Goal: Task Accomplishment & Management: Complete application form

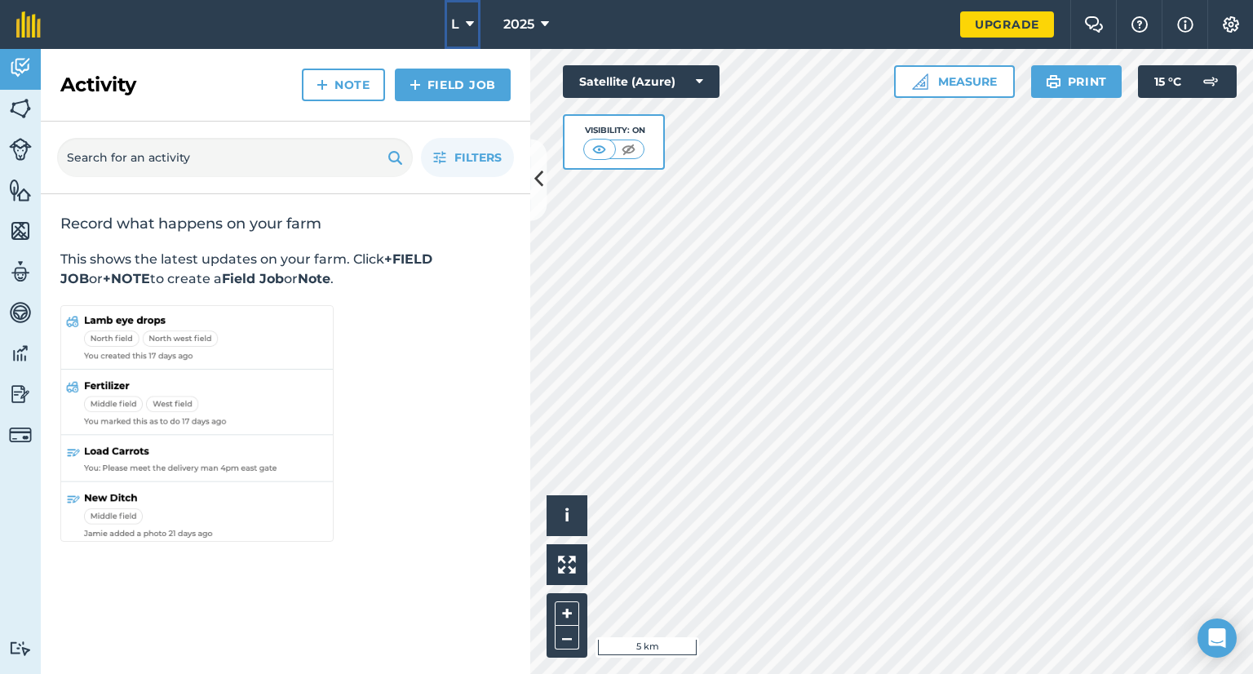
click at [473, 28] on icon at bounding box center [470, 25] width 8 height 20
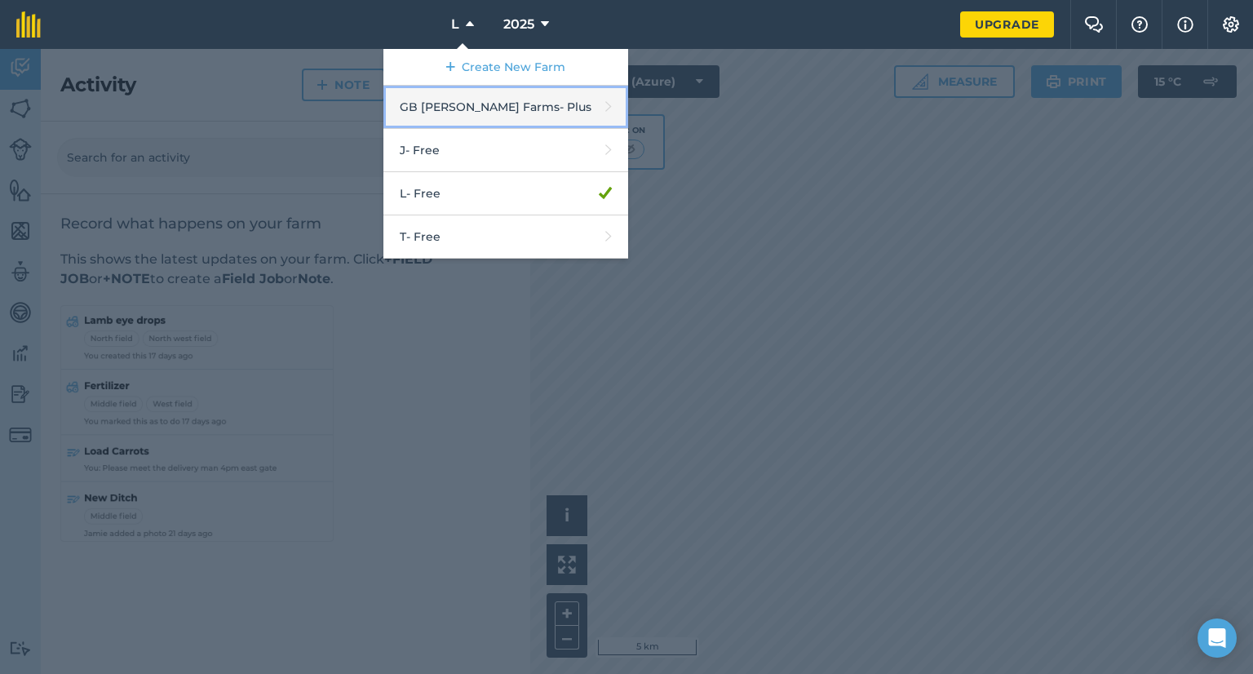
click at [478, 122] on link "GB Holmes Farms - Plus" at bounding box center [505, 107] width 245 height 43
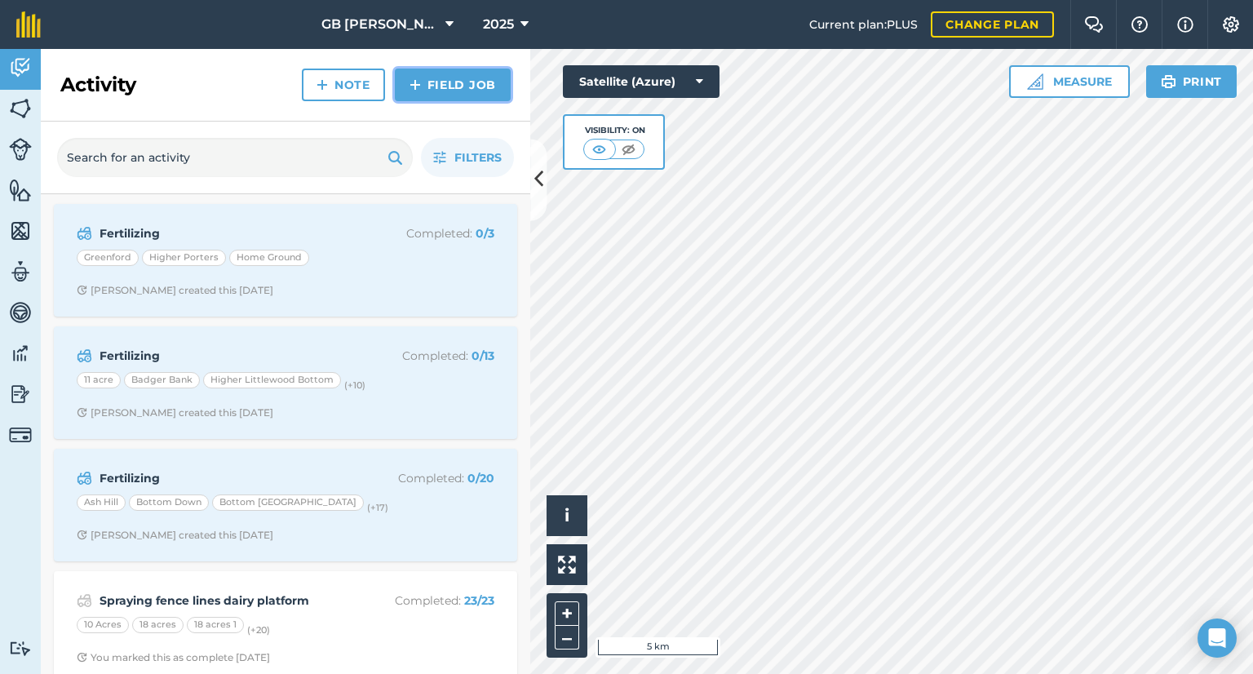
click at [423, 86] on link "Field Job" at bounding box center [453, 85] width 116 height 33
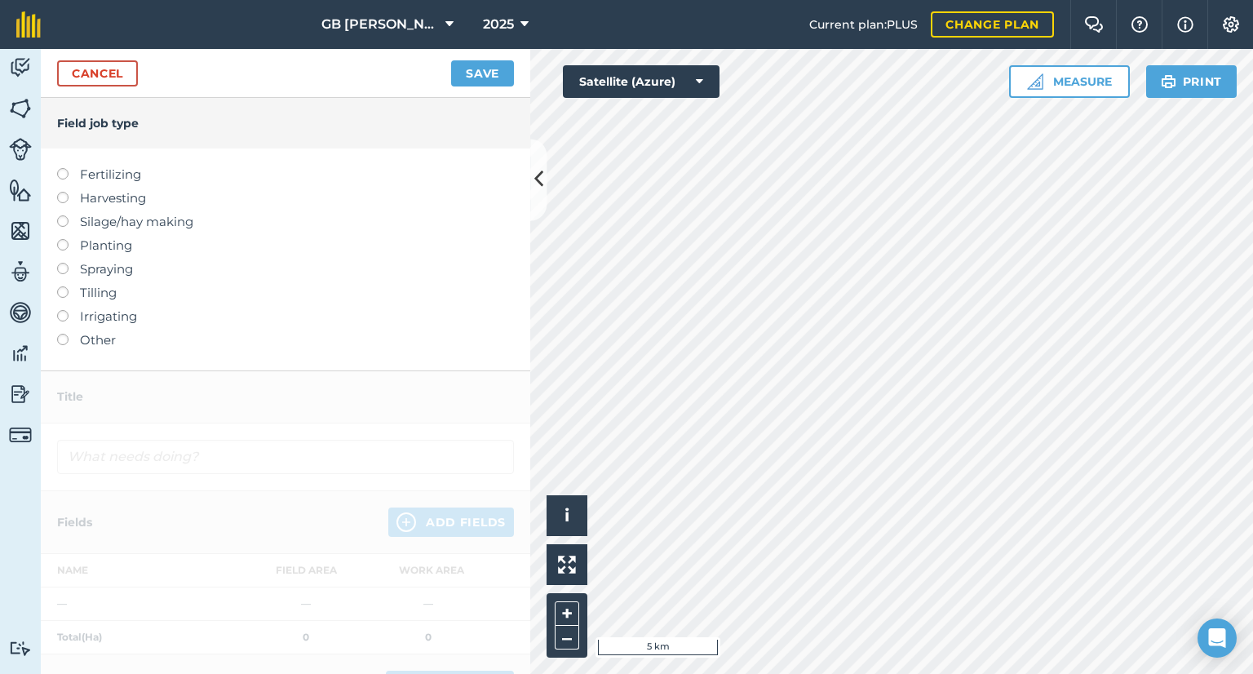
click at [105, 180] on label "Fertilizing" at bounding box center [285, 175] width 457 height 20
type input "Fertilizing"
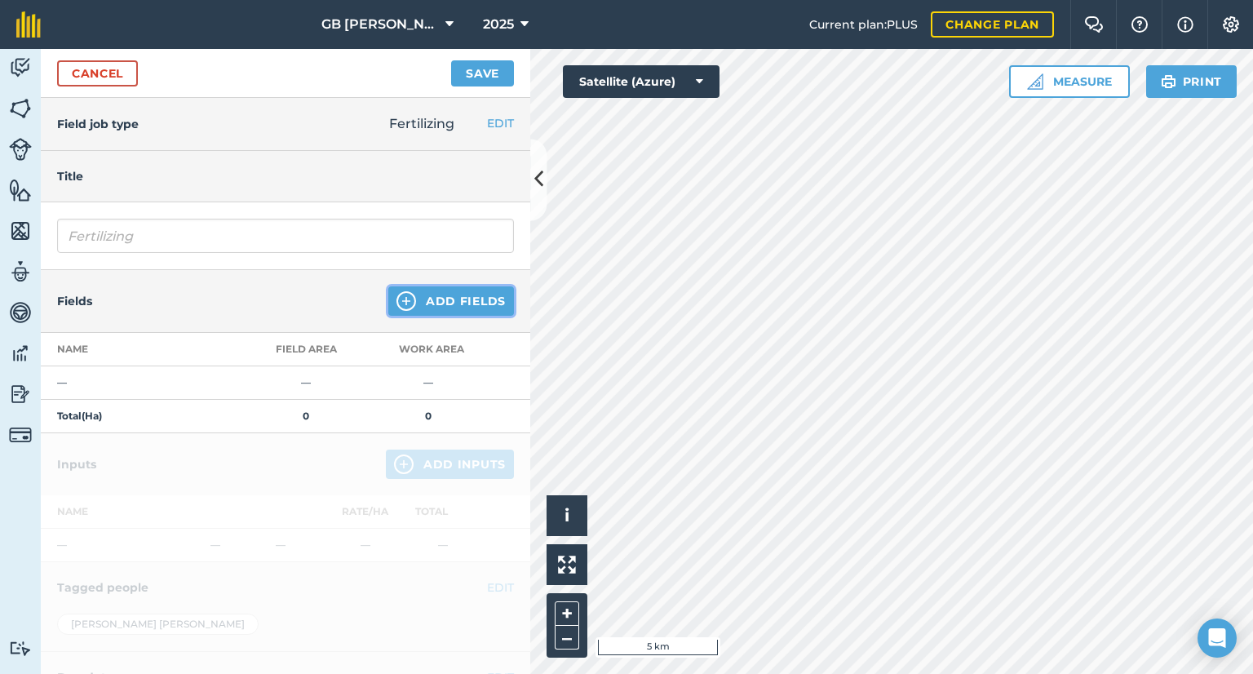
click at [447, 293] on button "Add Fields" at bounding box center [451, 300] width 126 height 29
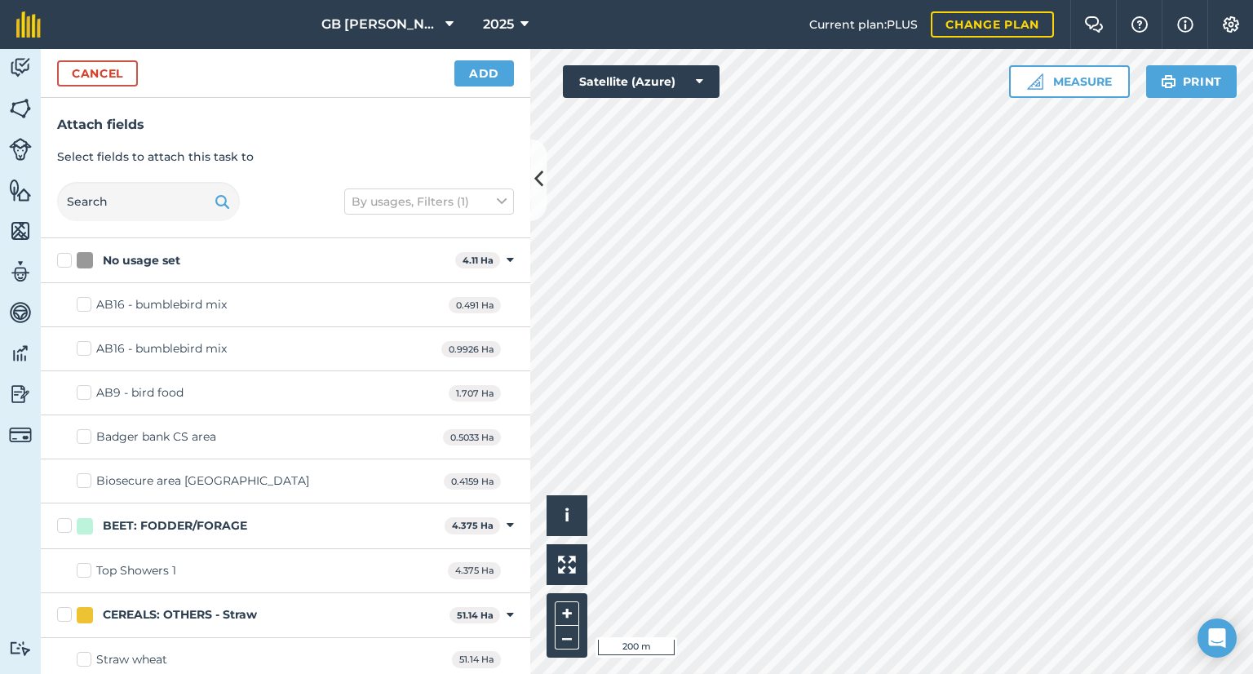
checkbox input "true"
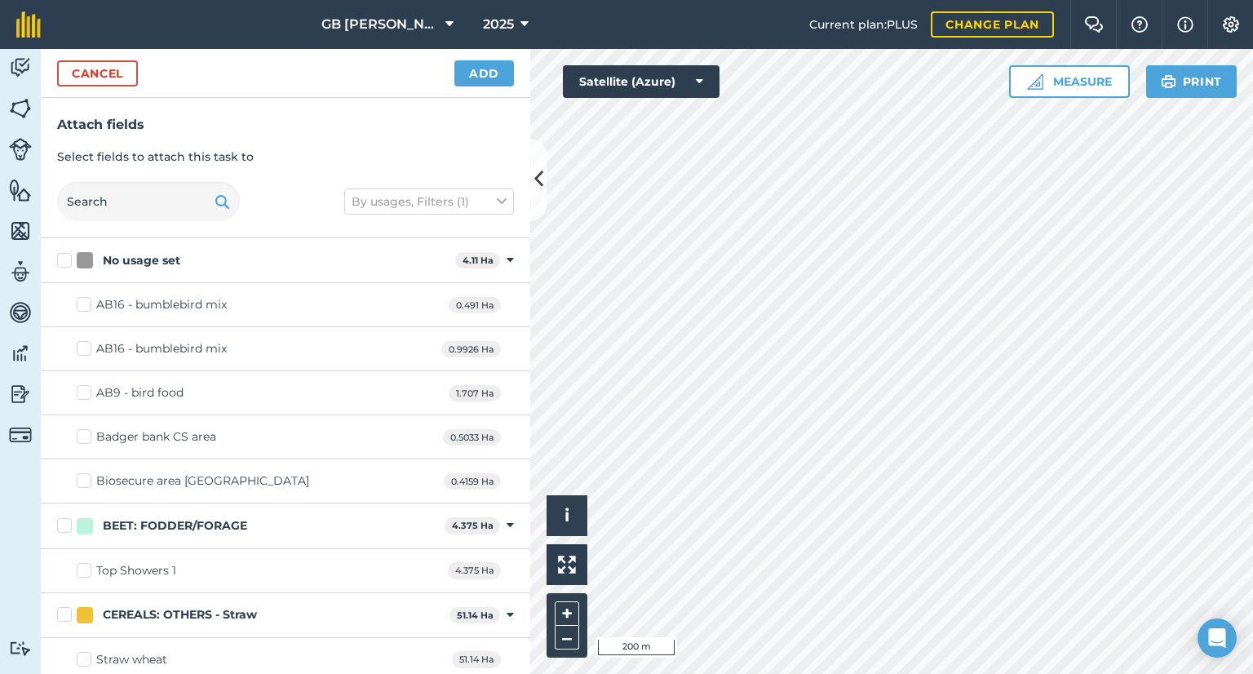
checkbox input "true"
checkbox input "false"
checkbox input "true"
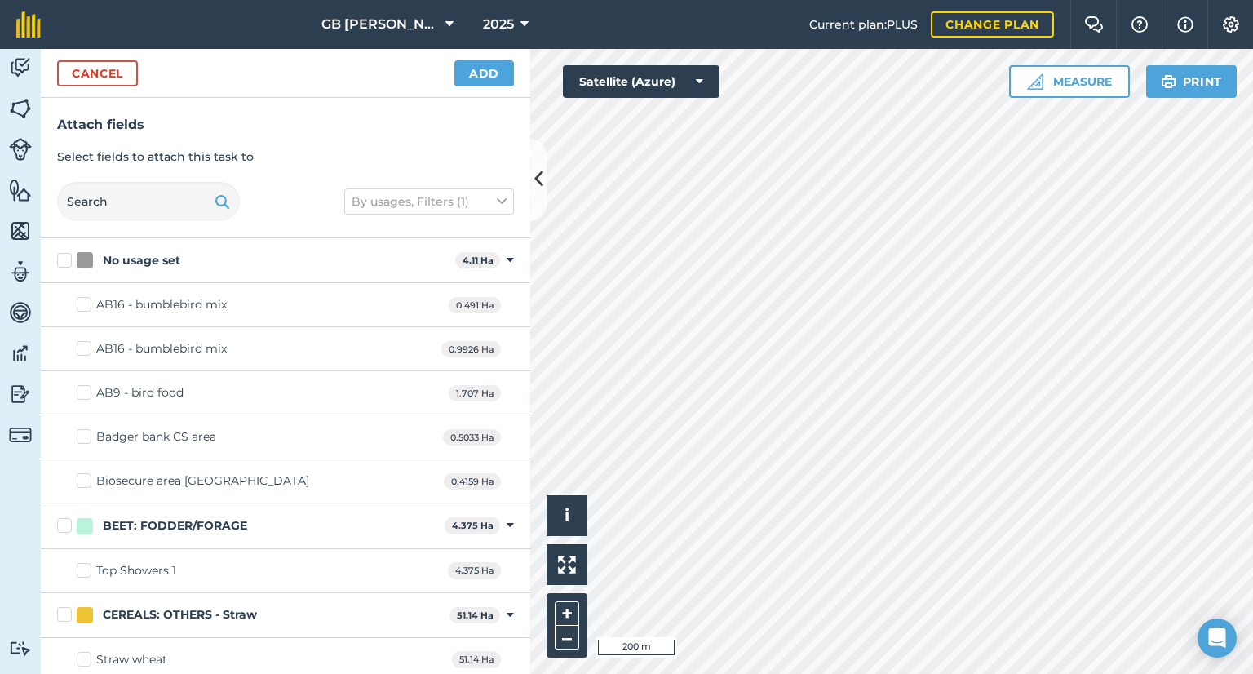
checkbox input "true"
click at [481, 80] on button "Add" at bounding box center [484, 73] width 60 height 26
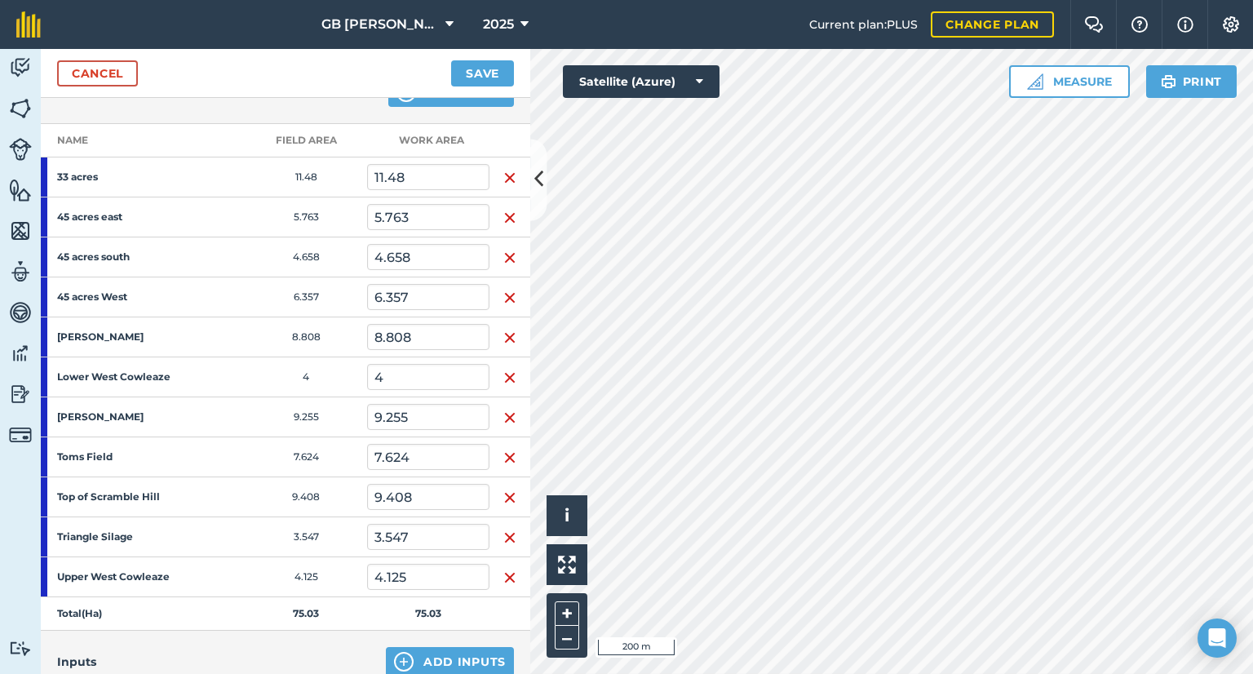
scroll to position [208, 0]
